Goal: Browse casually

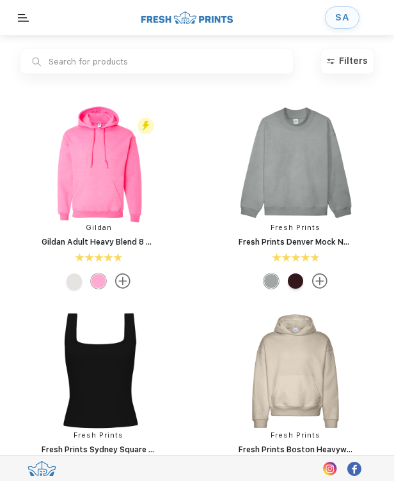
scroll to position [1, 0]
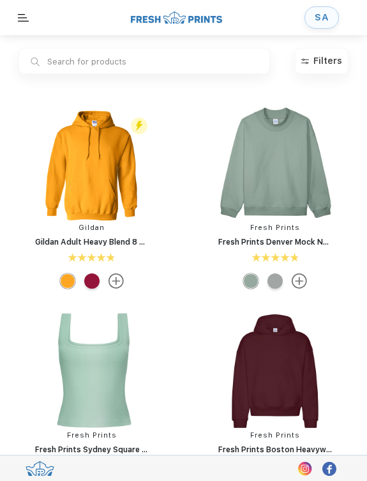
scroll to position [1, 0]
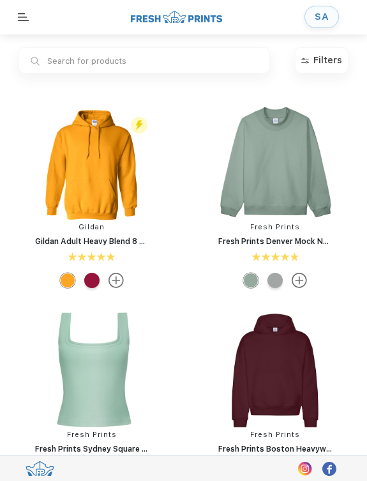
click at [329, 14] on div "SA" at bounding box center [322, 16] width 14 height 11
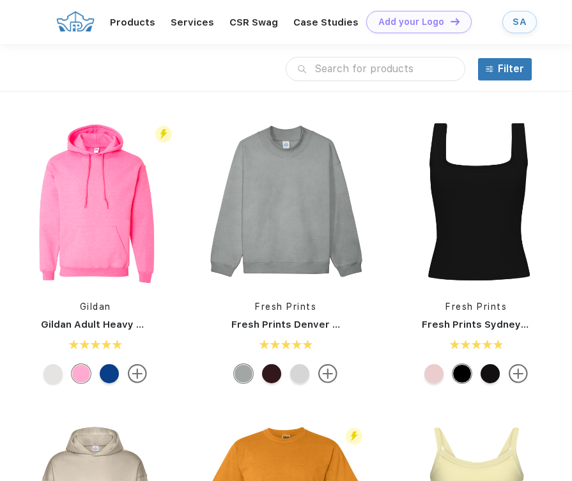
click at [393, 12] on div "Products Services Printing Fulfillment CSR Swag BIPOC-Owned Brands Women-Owned …" at bounding box center [286, 21] width 572 height 45
click at [393, 18] on div "SA" at bounding box center [519, 22] width 14 height 11
